Goal: Communication & Community: Answer question/provide support

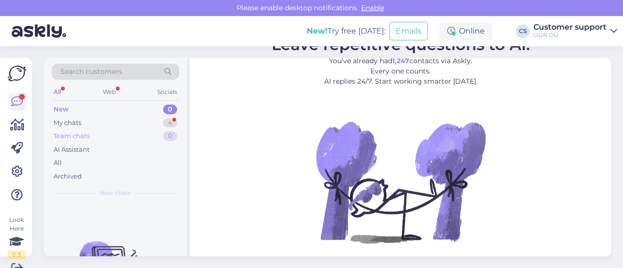
click at [112, 131] on div "Team chats 0" at bounding box center [115, 136] width 127 height 14
click at [108, 125] on div "My chats 4" at bounding box center [115, 123] width 127 height 14
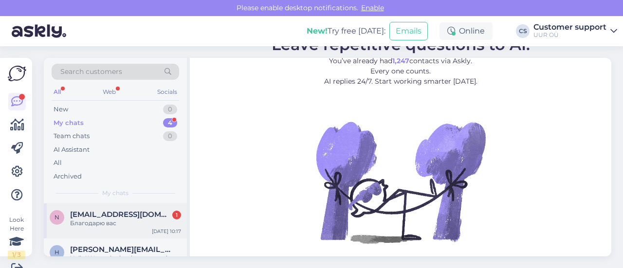
click at [119, 219] on div "Благодарю вас" at bounding box center [125, 223] width 111 height 9
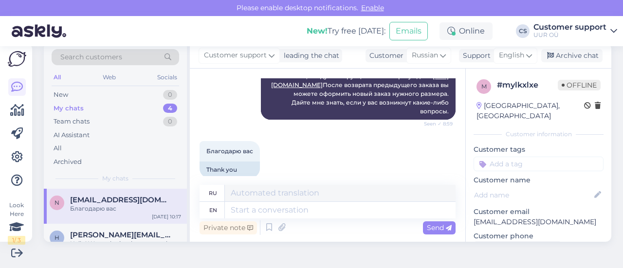
scroll to position [412, 0]
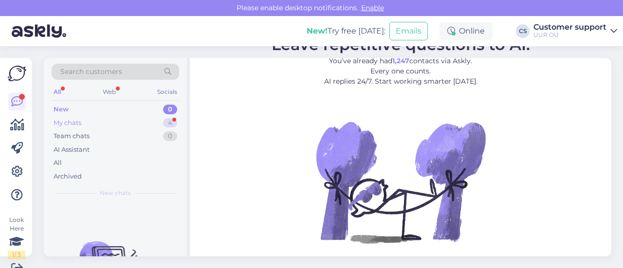
click at [113, 125] on div "My chats 4" at bounding box center [115, 123] width 127 height 14
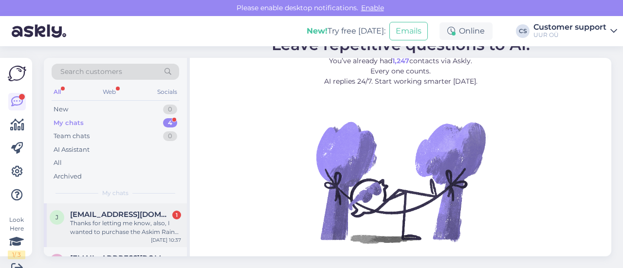
click at [128, 221] on div "Thanks for letting me know, also, I wanted to purchase the Askim Rains jacket b…" at bounding box center [125, 228] width 111 height 18
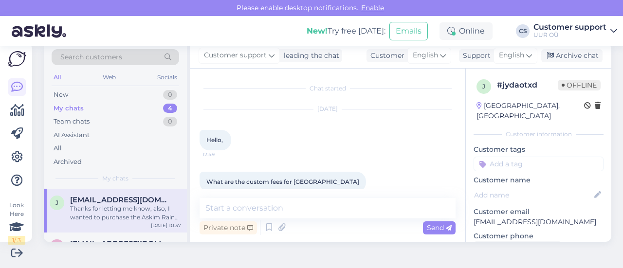
scroll to position [178, 0]
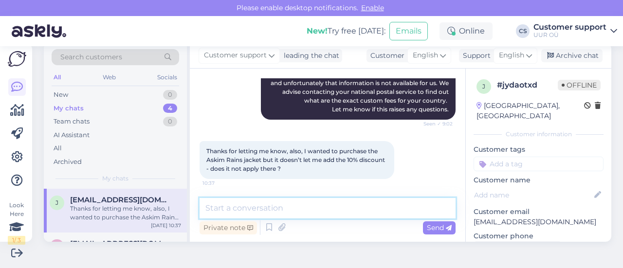
click at [290, 206] on textarea at bounding box center [327, 208] width 256 height 20
click at [247, 205] on textarea at bounding box center [327, 208] width 256 height 20
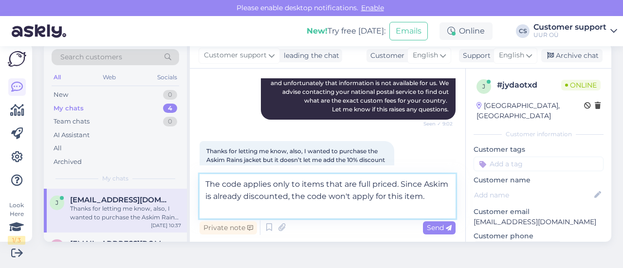
type textarea "The code applies only to items that are full priced. Since Askim is already dis…"
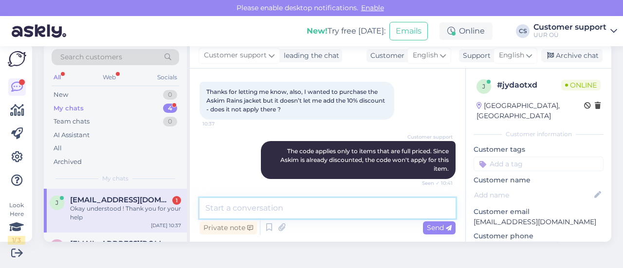
scroll to position [280, 0]
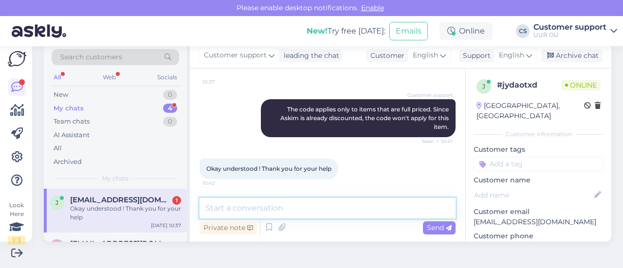
click at [306, 204] on textarea at bounding box center [327, 208] width 256 height 20
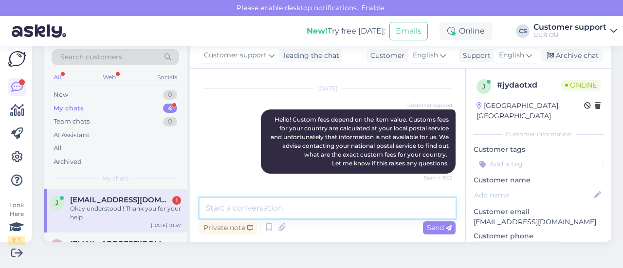
scroll to position [134, 0]
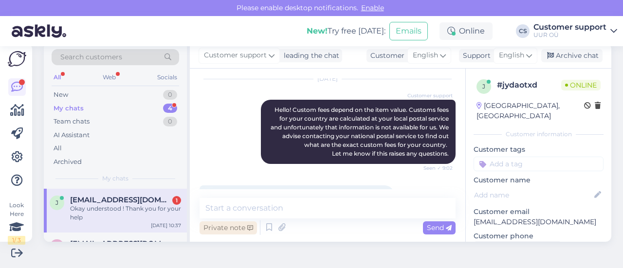
click at [233, 225] on div "Private note" at bounding box center [227, 227] width 57 height 13
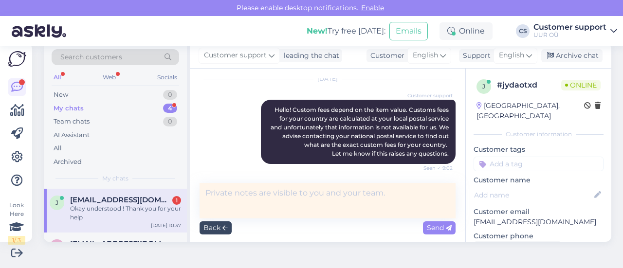
click at [216, 221] on div "Back" at bounding box center [215, 227] width 32 height 13
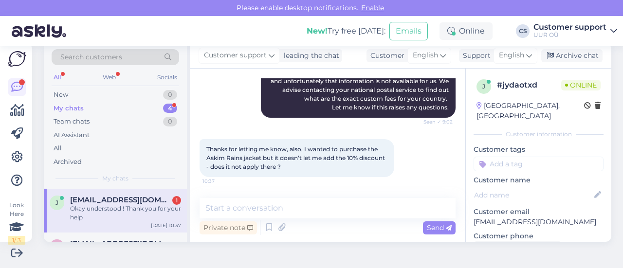
scroll to position [280, 0]
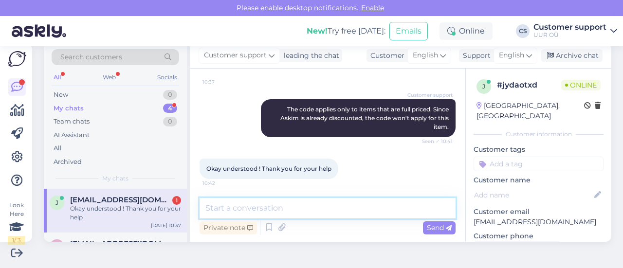
click at [251, 209] on textarea at bounding box center [327, 208] width 256 height 20
type textarea "No worries. Have a nice day!"
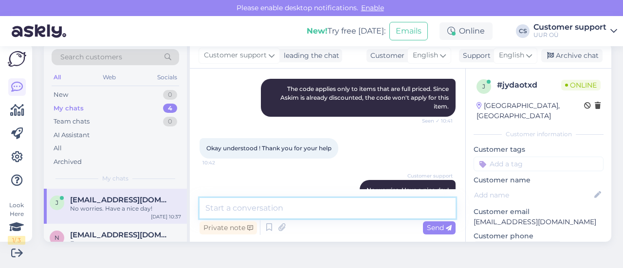
scroll to position [321, 0]
